Goal: Use online tool/utility: Utilize a website feature to perform a specific function

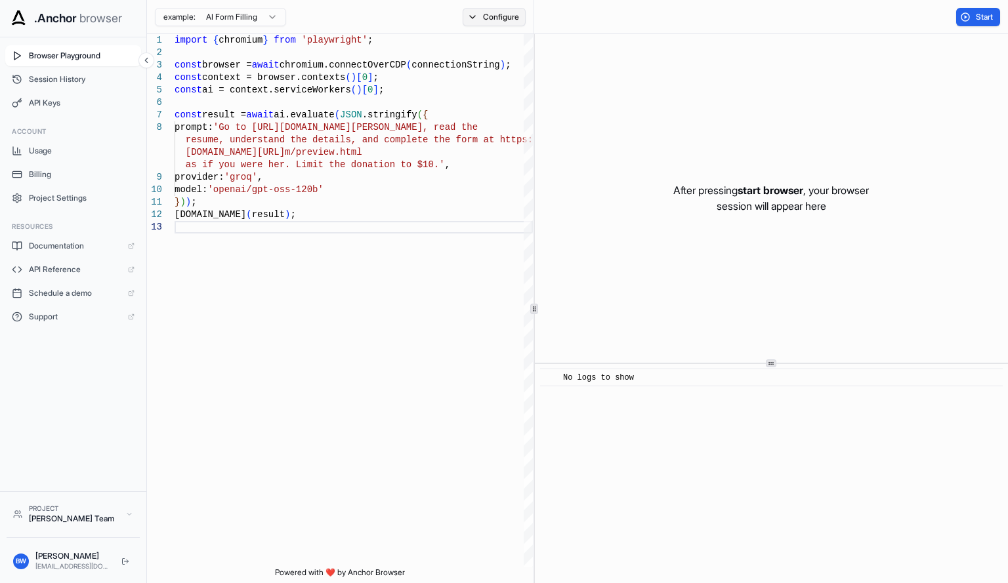
click at [487, 16] on button "Configure" at bounding box center [494, 17] width 64 height 18
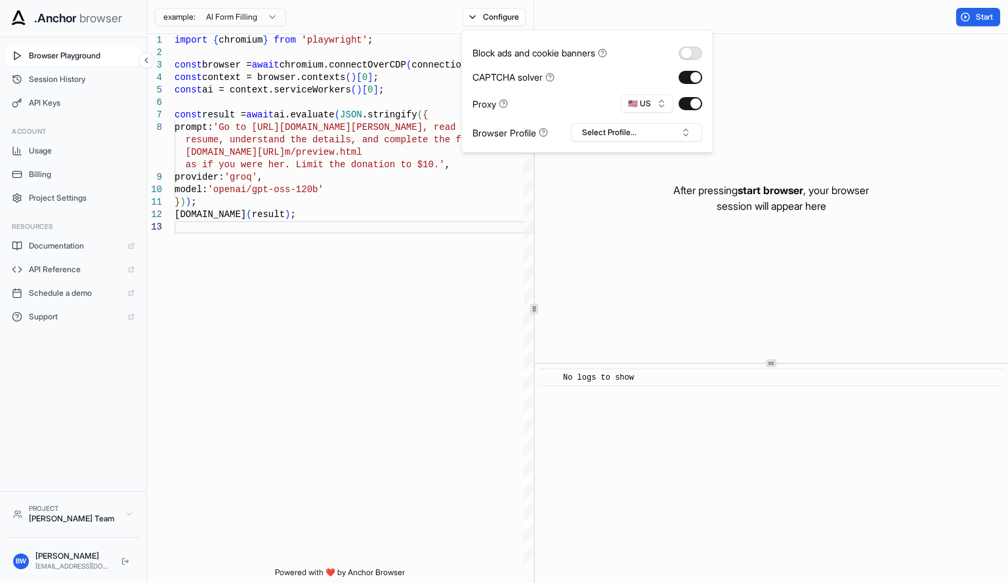
click at [690, 58] on button "button" at bounding box center [690, 53] width 24 height 13
click at [693, 74] on button "button" at bounding box center [690, 77] width 24 height 13
click at [656, 110] on button "🇺🇸 US" at bounding box center [647, 103] width 52 height 18
click at [583, 203] on div "After pressing start browser , your browser session will appear here" at bounding box center [771, 198] width 473 height 329
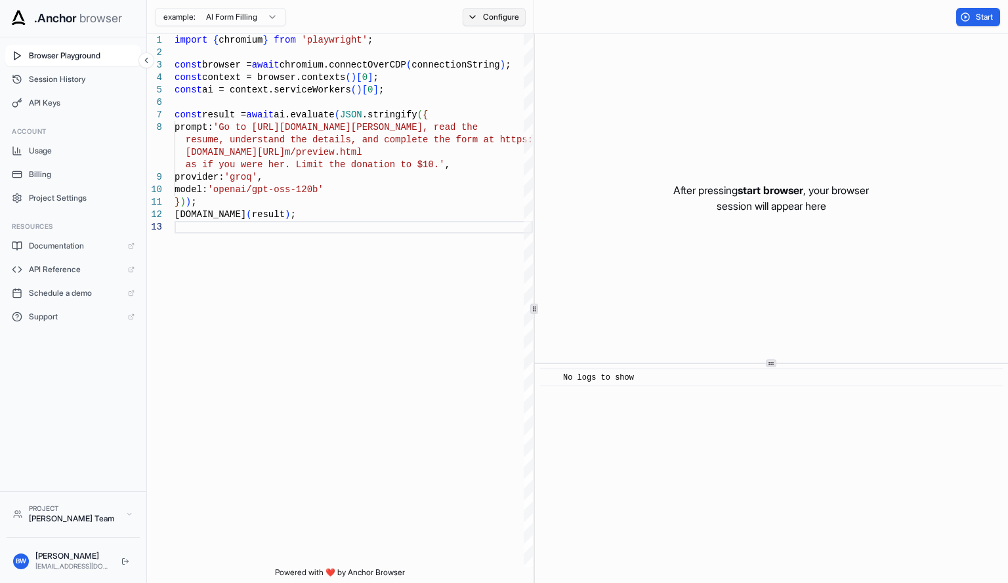
click at [503, 24] on button "Configure" at bounding box center [494, 17] width 64 height 18
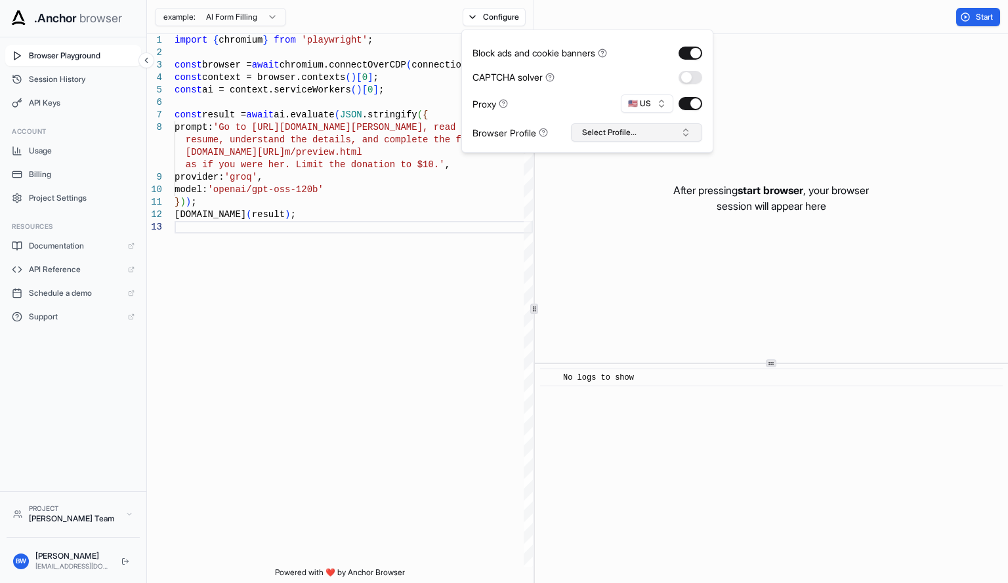
click at [607, 125] on button "Select Profile..." at bounding box center [636, 132] width 131 height 18
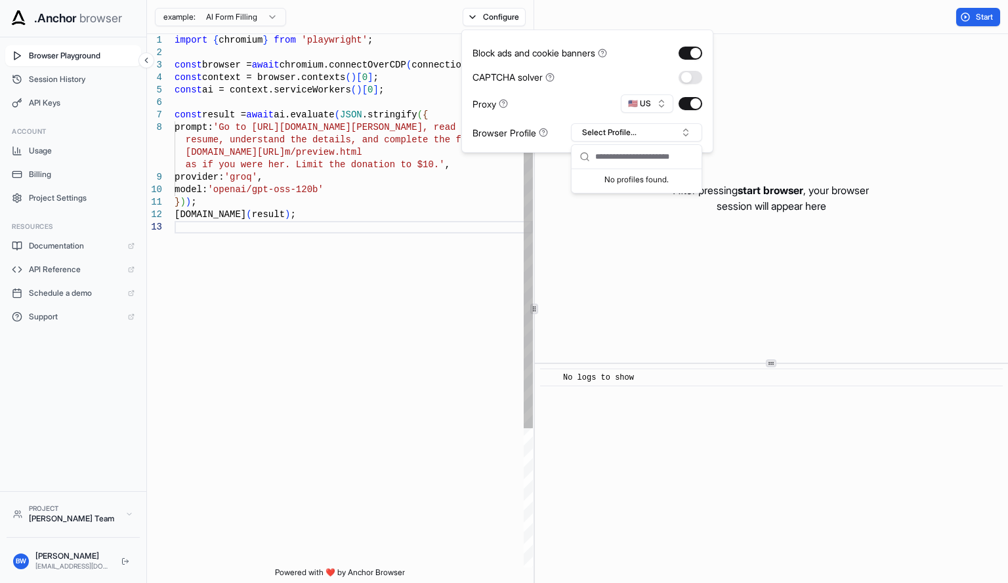
click at [482, 194] on div "import { chromium } from 'playwright' ; const browser = await chromium.connectO…" at bounding box center [353, 394] width 358 height 720
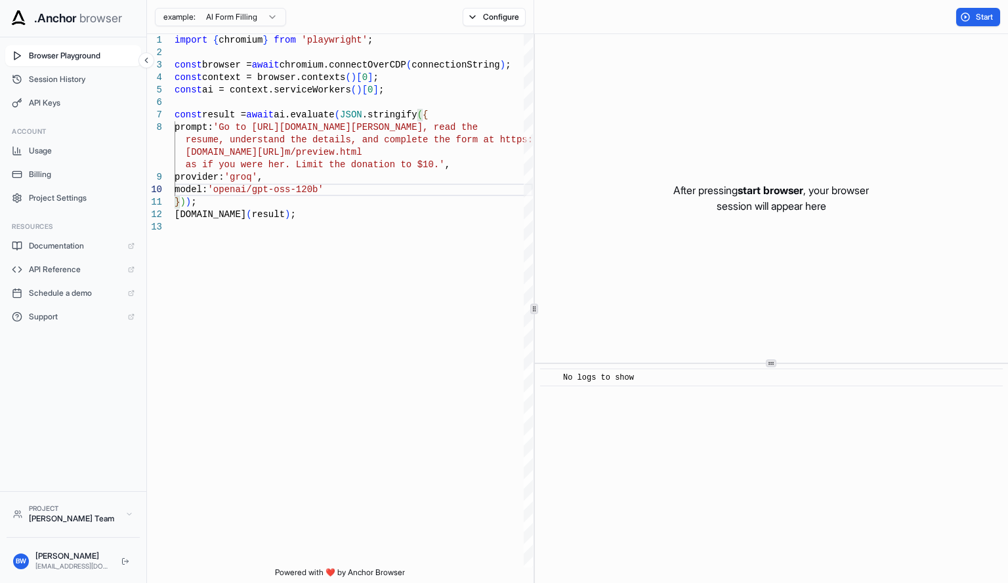
click at [55, 212] on div "Browser Playground Session History API Keys Account Usage Billing Project Setti…" at bounding box center [73, 264] width 146 height 454
click at [57, 209] on div "Browser Playground Session History API Keys Account Usage Billing Project Setti…" at bounding box center [73, 264] width 146 height 454
click at [68, 202] on span "Project Settings" at bounding box center [82, 198] width 106 height 10
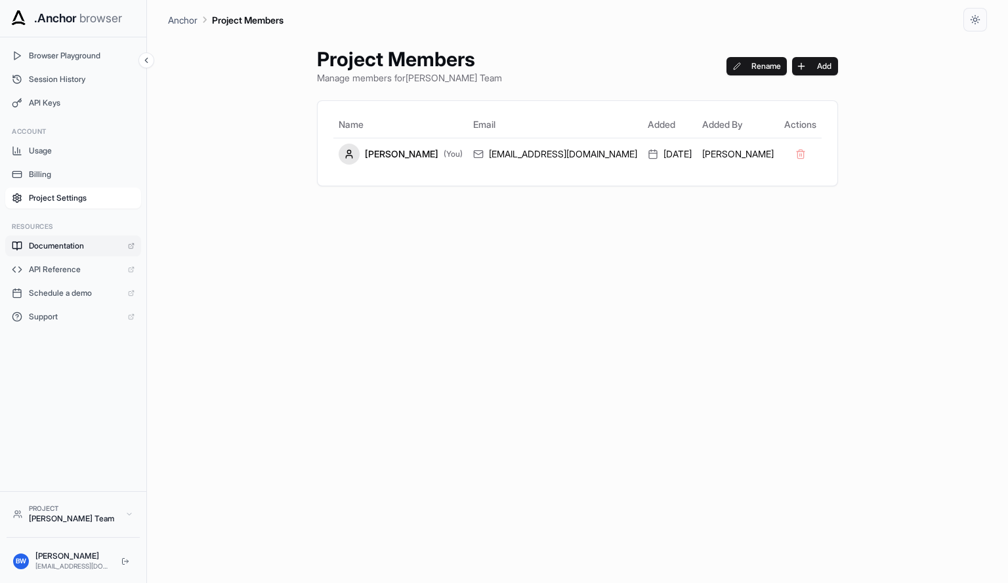
click at [55, 243] on span "Documentation" at bounding box center [75, 246] width 92 height 10
click at [84, 61] on button "Browser Playground" at bounding box center [73, 55] width 136 height 21
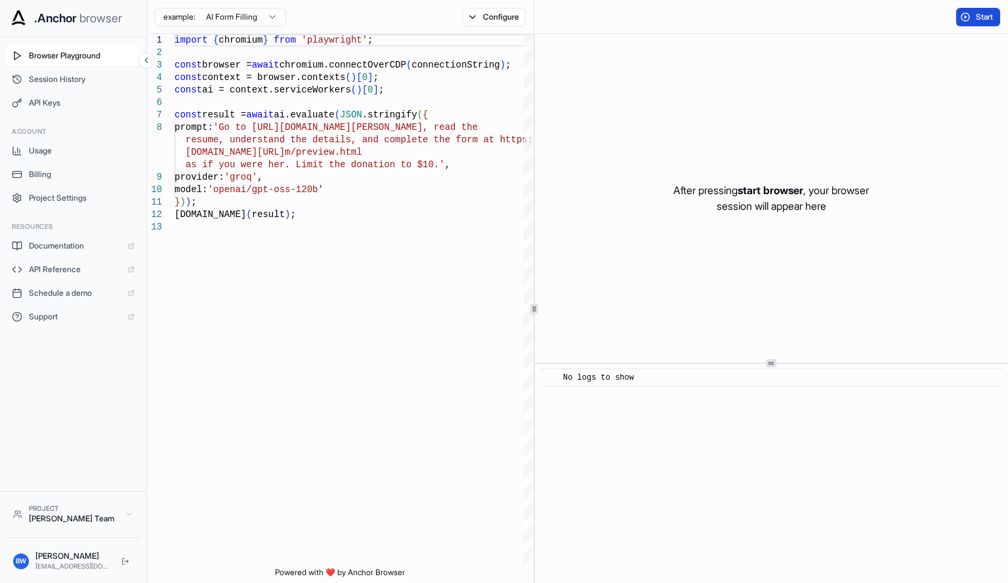
click at [966, 13] on button "Start" at bounding box center [978, 17] width 44 height 18
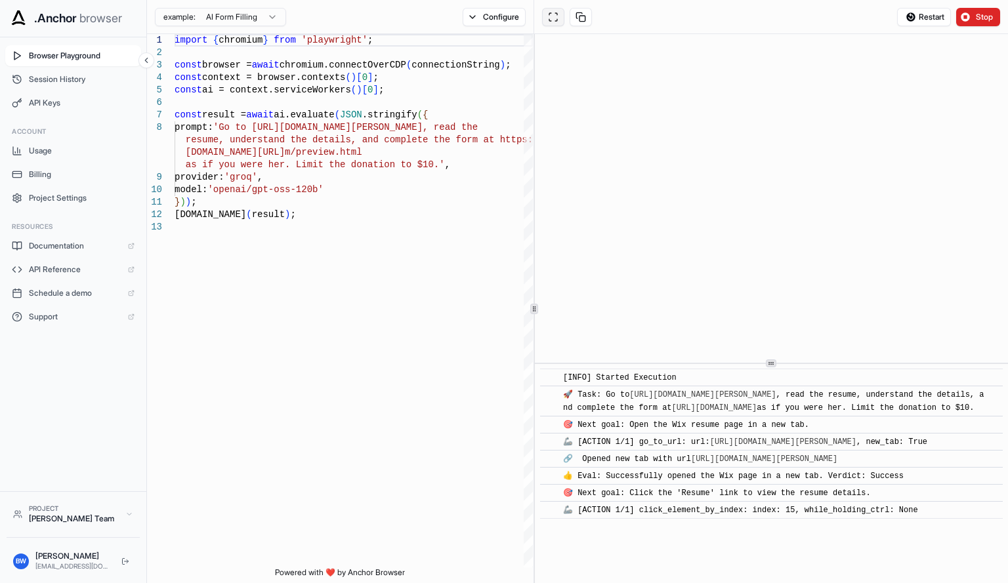
click at [560, 20] on button at bounding box center [553, 17] width 22 height 18
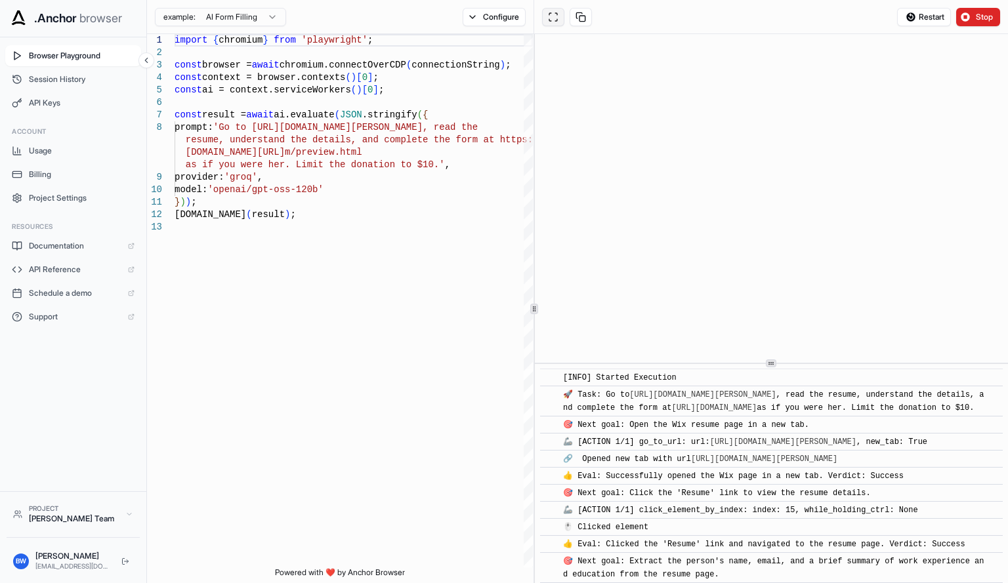
scroll to position [1902, 0]
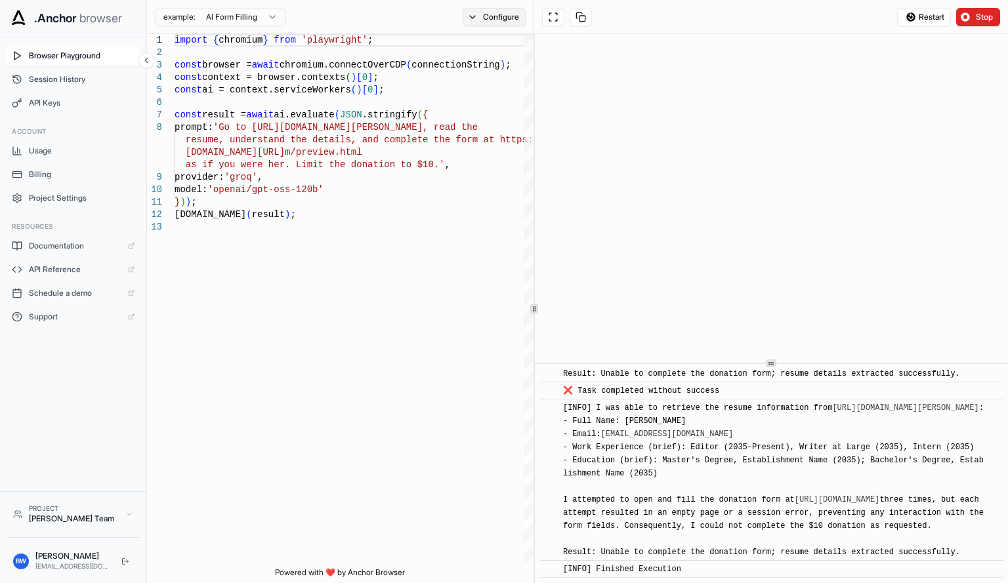
click at [491, 20] on button "Configure" at bounding box center [494, 17] width 64 height 18
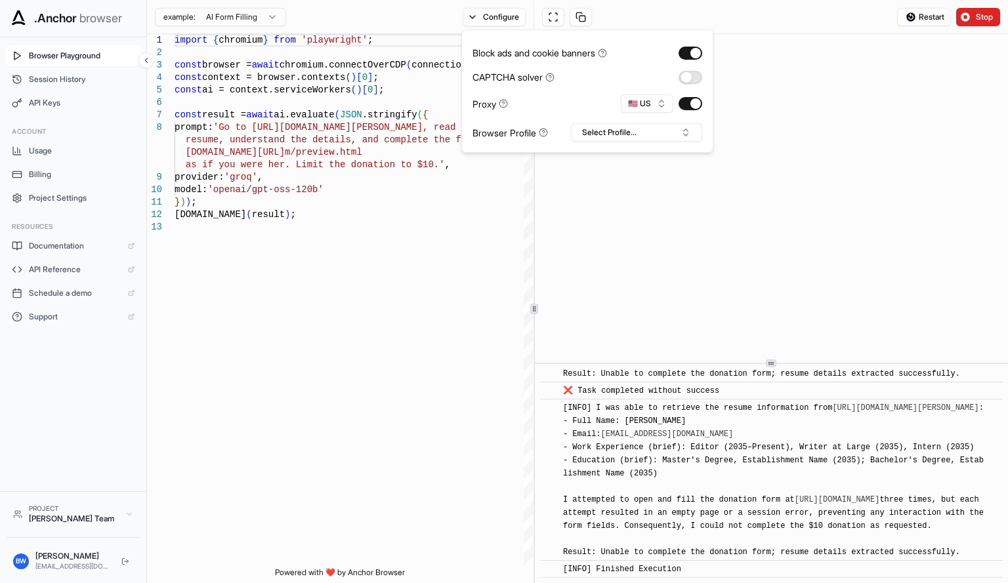
click at [690, 75] on button "button" at bounding box center [690, 77] width 24 height 13
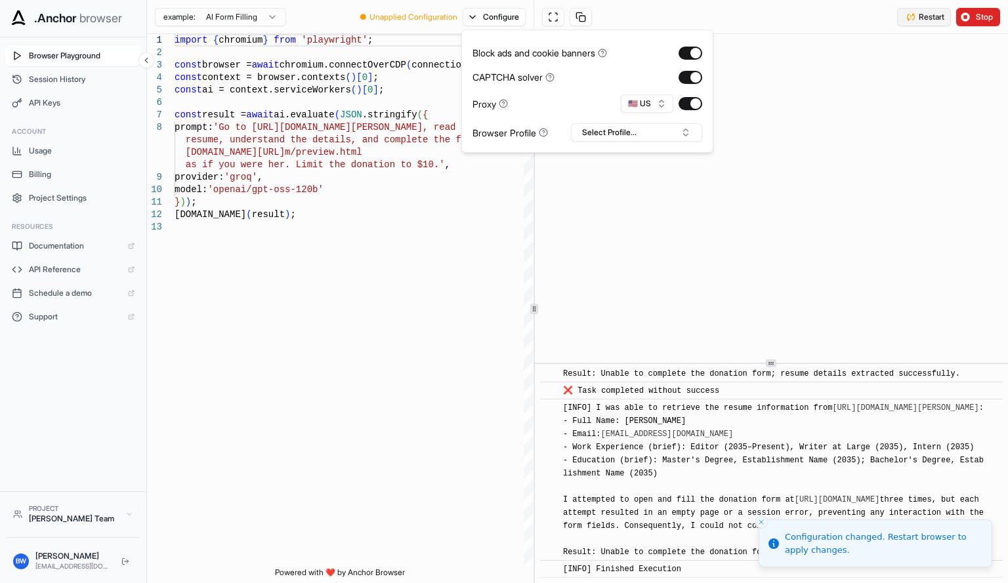
click at [934, 9] on button "Restart" at bounding box center [924, 17] width 54 height 18
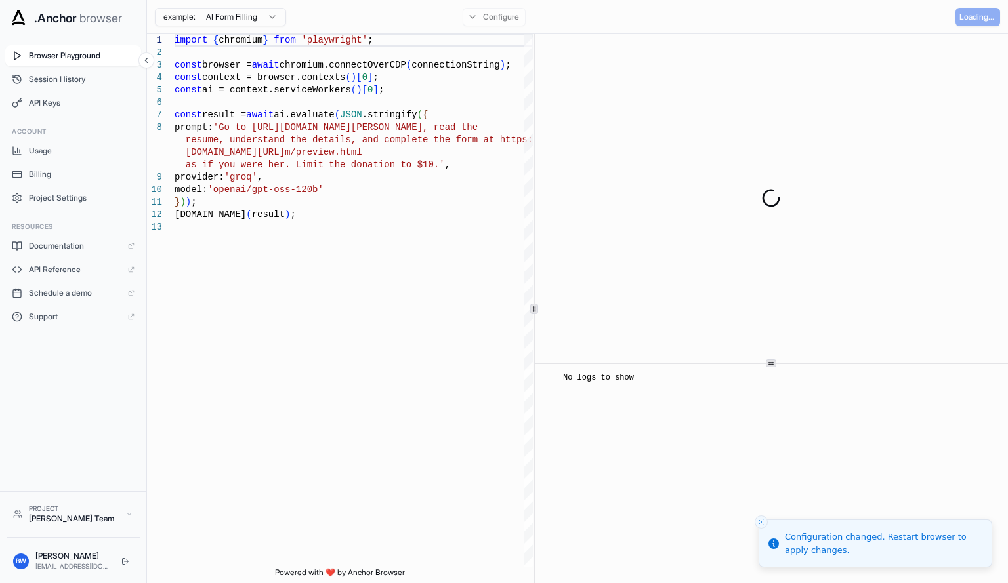
scroll to position [0, 0]
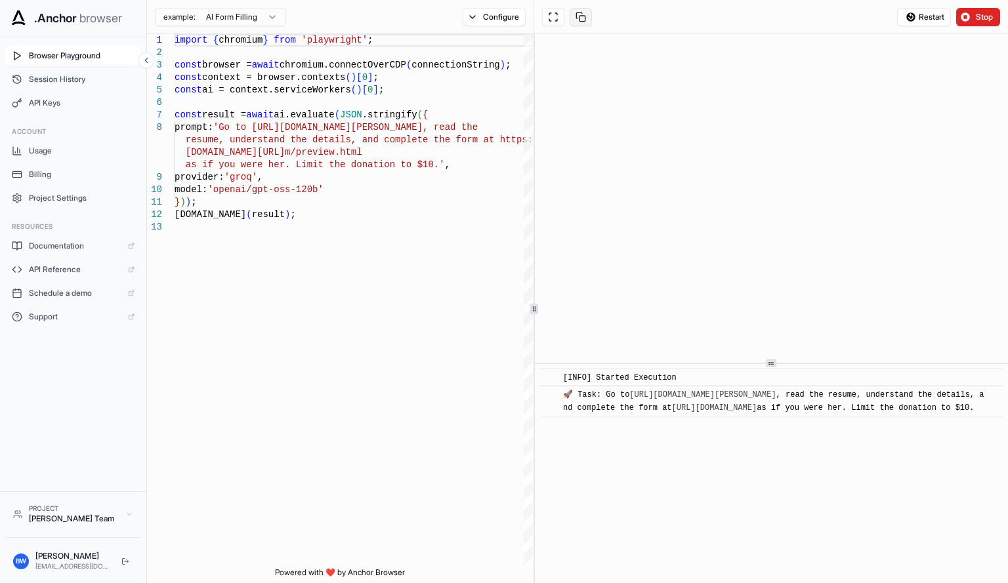
click at [577, 16] on button at bounding box center [580, 17] width 22 height 18
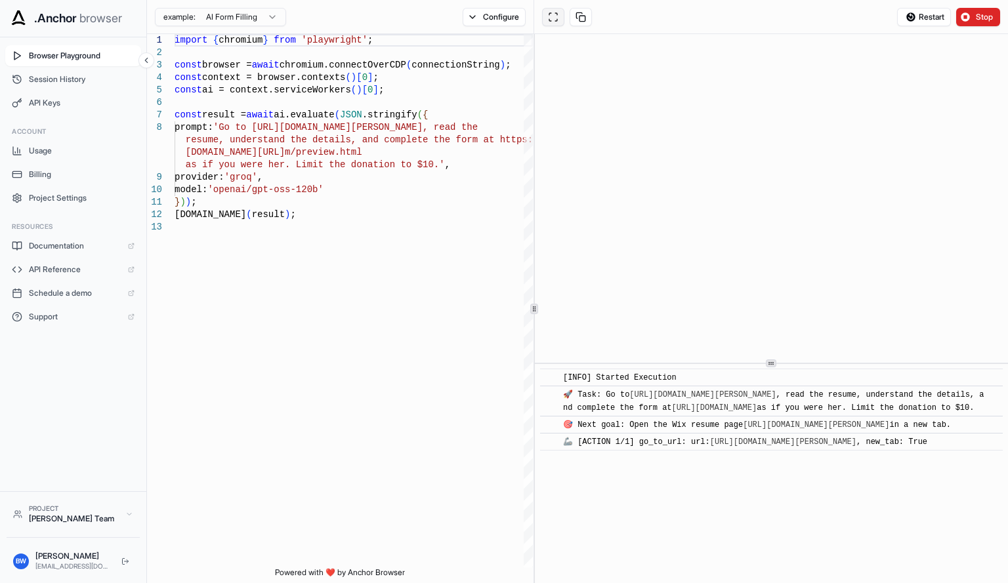
click at [554, 19] on button at bounding box center [553, 17] width 22 height 18
